Goal: Browse casually

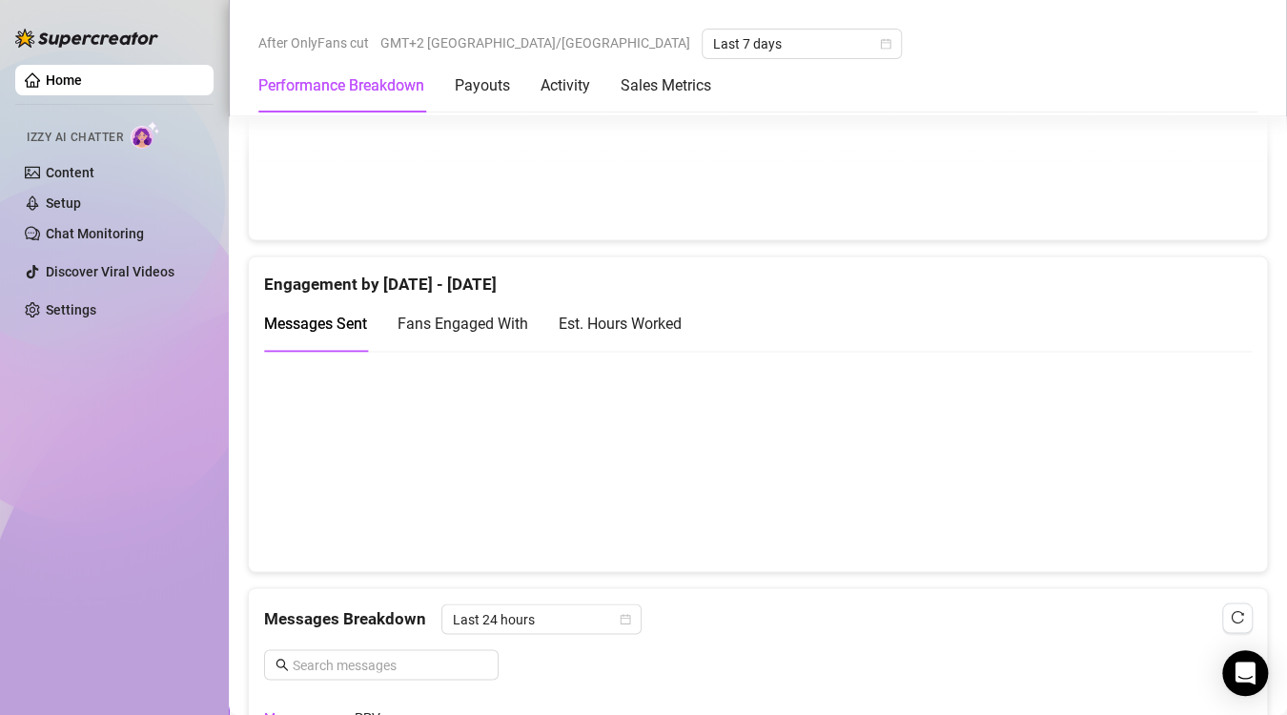
scroll to position [1193, 0]
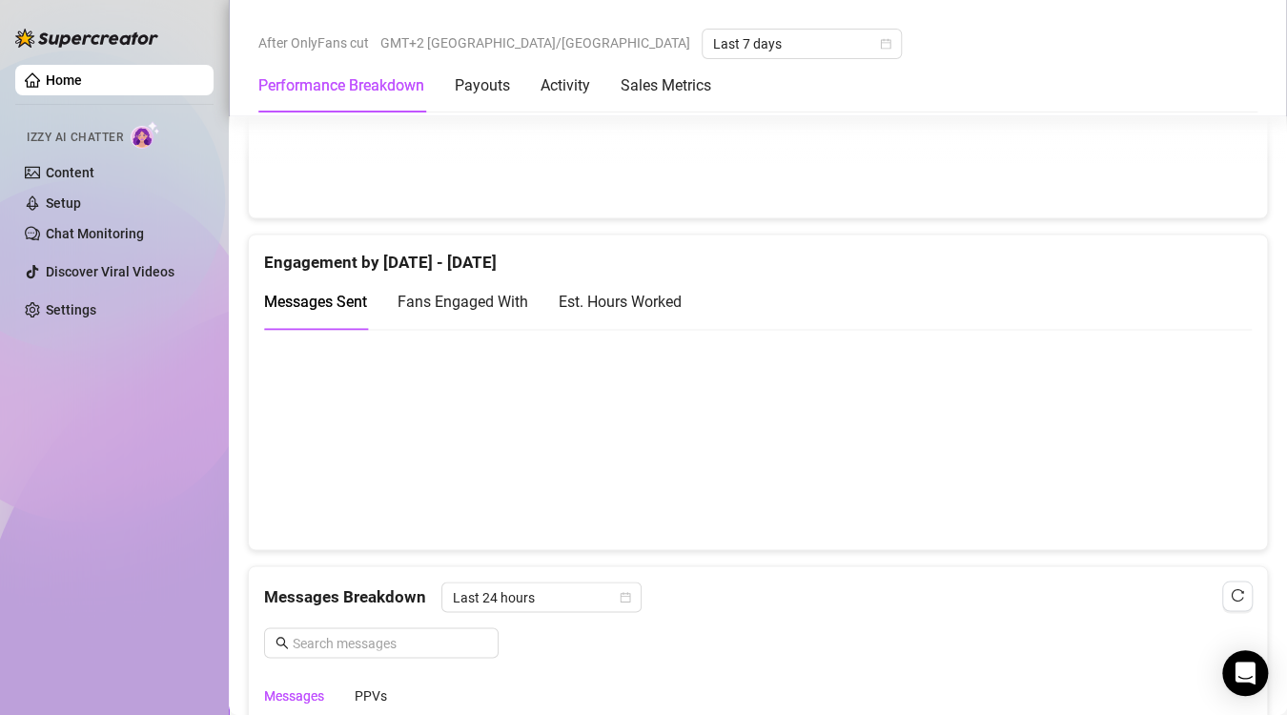
click at [1189, 392] on canvas at bounding box center [749, 438] width 971 height 191
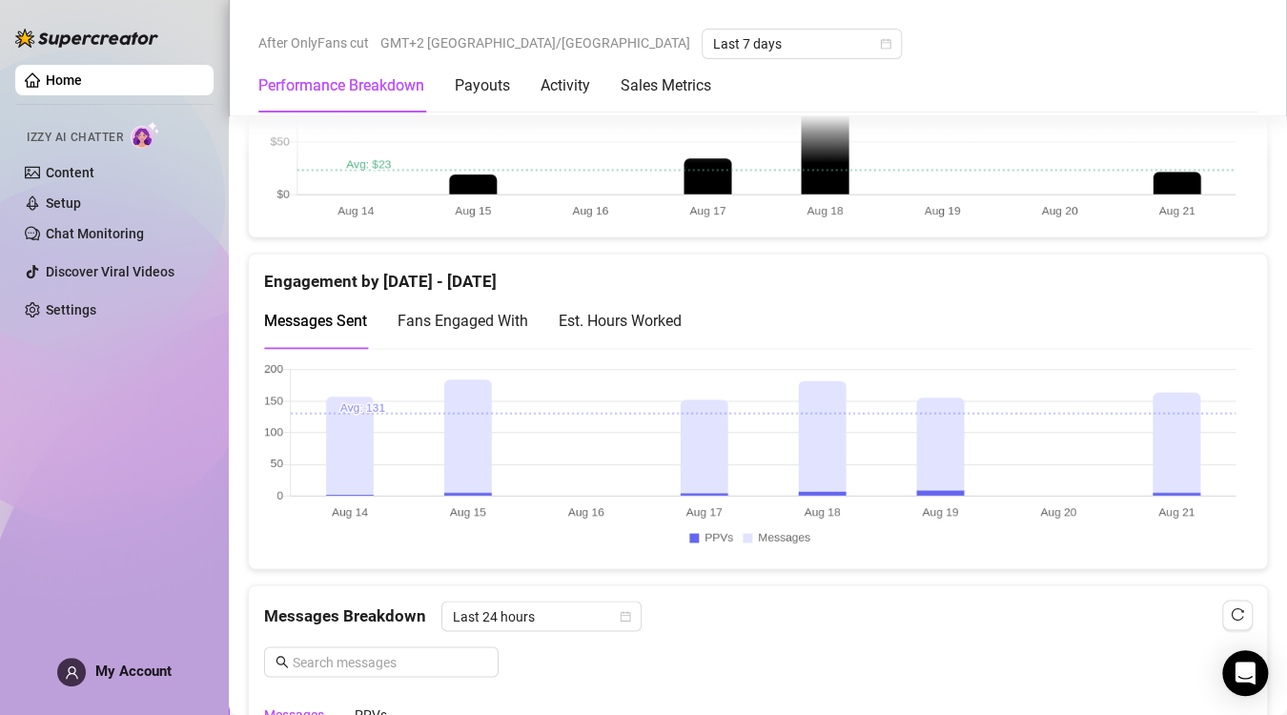
scroll to position [1049, 0]
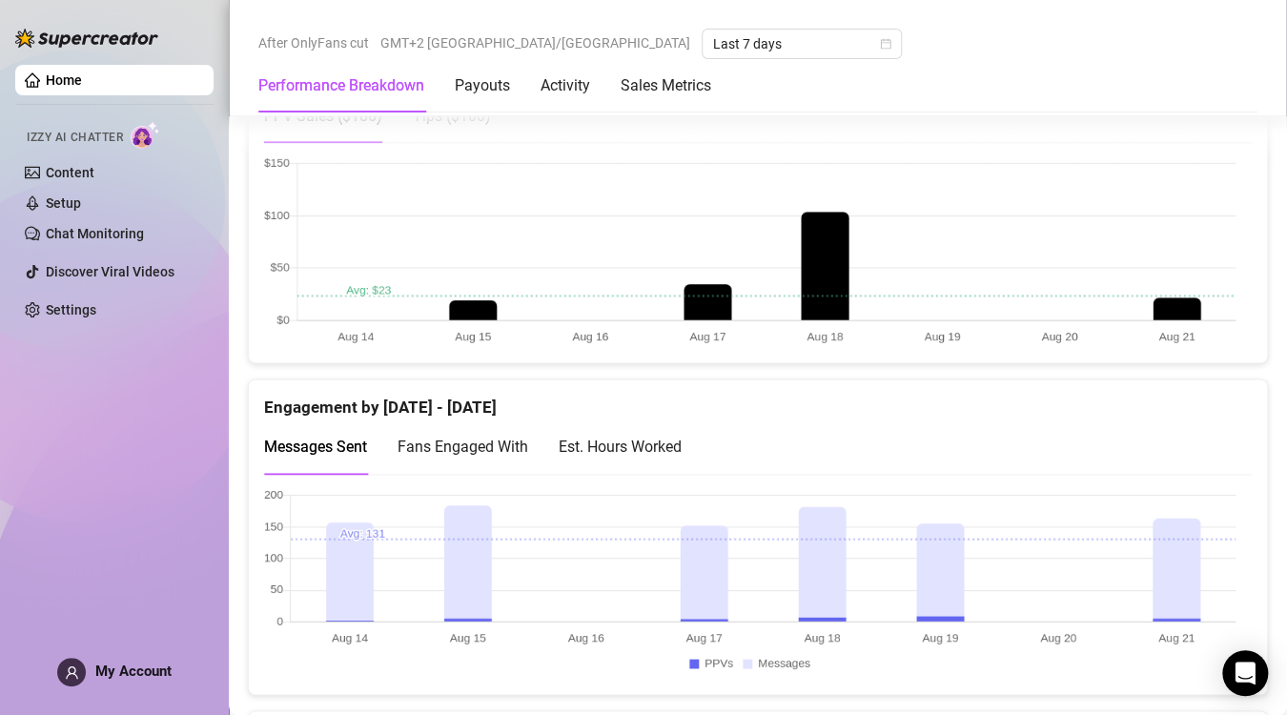
click at [1175, 559] on canvas at bounding box center [749, 583] width 971 height 191
click at [814, 576] on canvas at bounding box center [749, 583] width 971 height 191
